Goal: Information Seeking & Learning: Learn about a topic

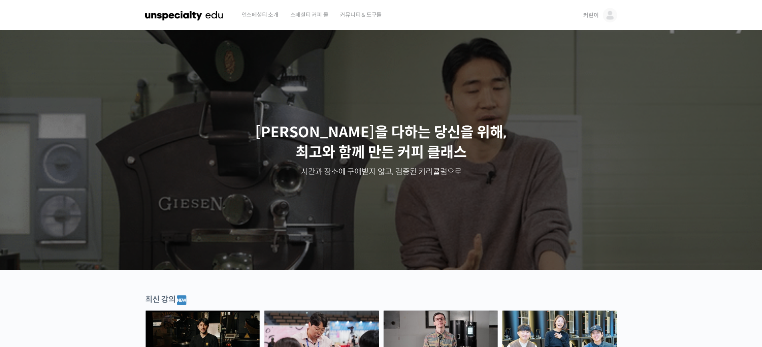
click at [401, 12] on link "커린이" at bounding box center [600, 15] width 34 height 30
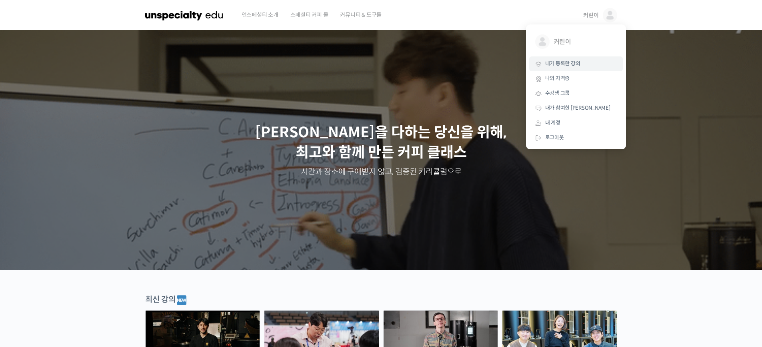
click at [401, 65] on span "내가 등록한 강의" at bounding box center [562, 63] width 35 height 7
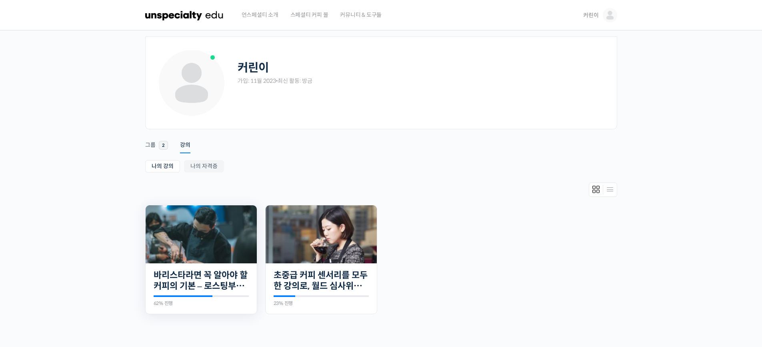
click at [234, 217] on img at bounding box center [201, 234] width 111 height 58
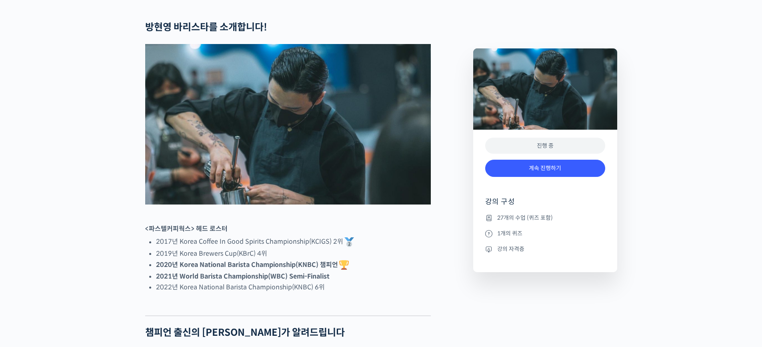
scroll to position [331, 0]
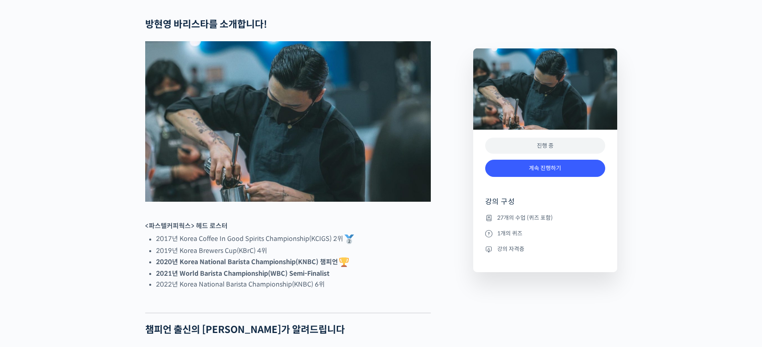
click at [339, 177] on img at bounding box center [288, 121] width 286 height 161
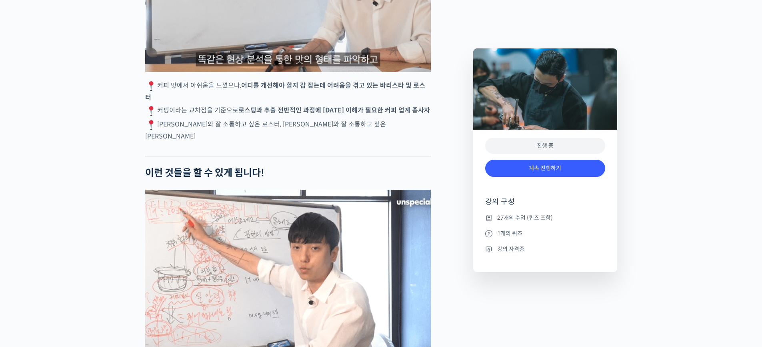
scroll to position [1613, 0]
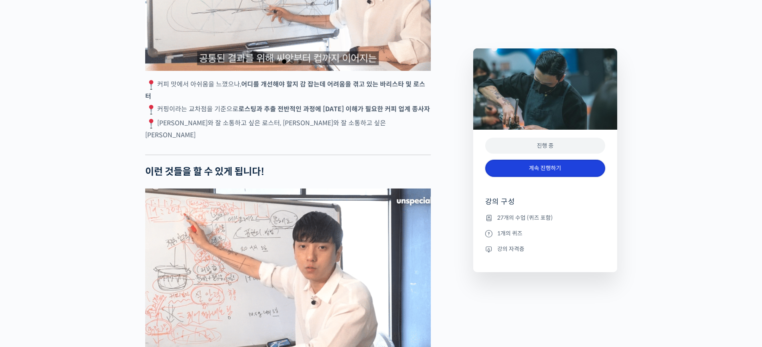
click at [538, 173] on link "계속 진행하기" at bounding box center [545, 168] width 120 height 17
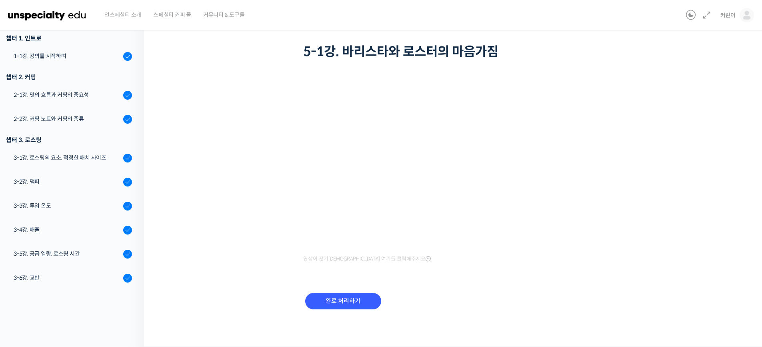
scroll to position [57, 0]
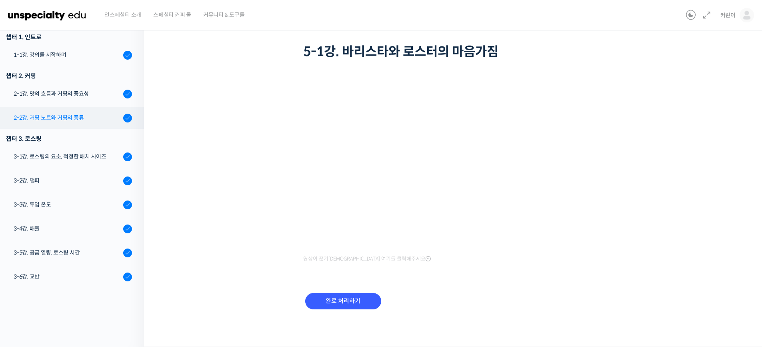
click at [56, 118] on div "2-2강. 커핑 노트와 커핑의 종류" at bounding box center [67, 117] width 107 height 9
